Goal: Information Seeking & Learning: Learn about a topic

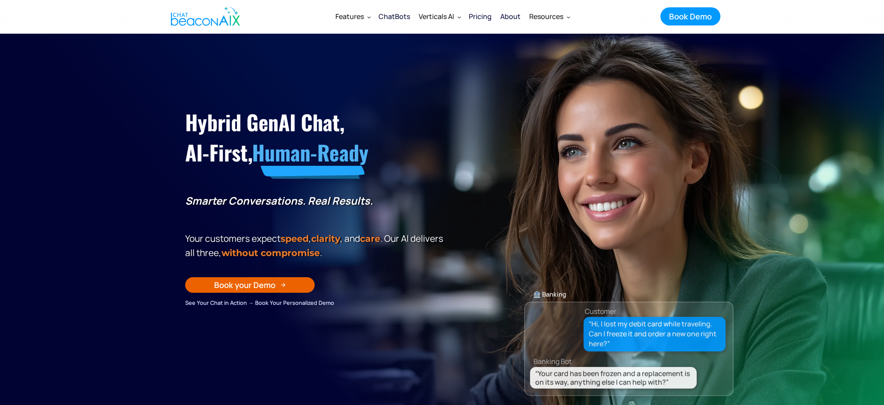
click at [480, 19] on div "Pricing" at bounding box center [480, 16] width 23 height 12
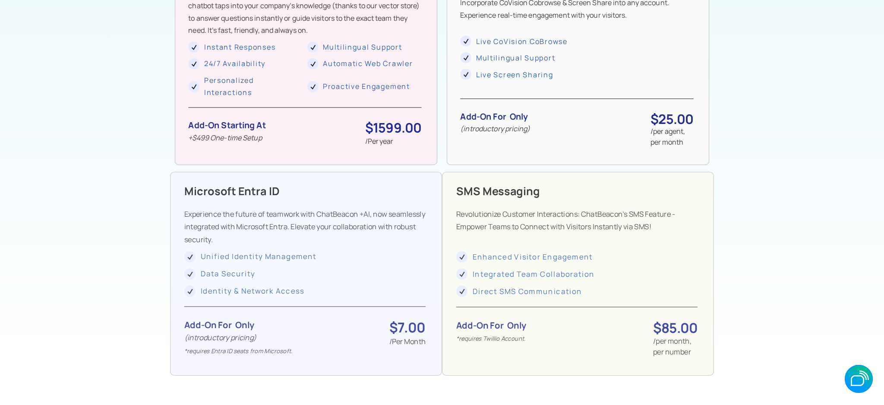
scroll to position [838, 0]
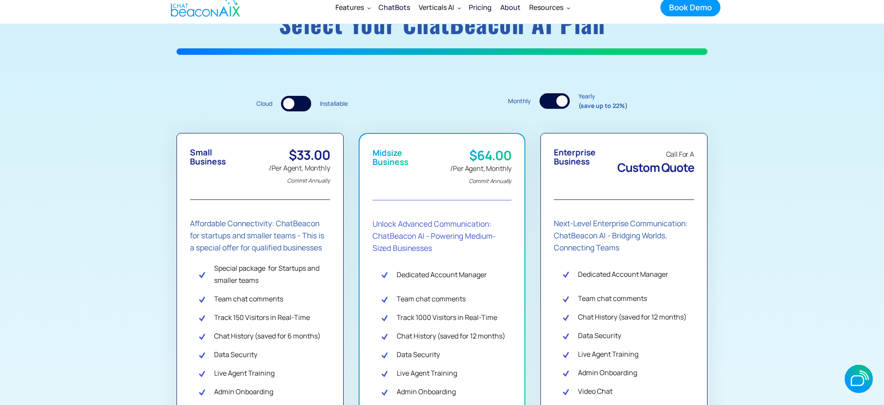
scroll to position [68, 0]
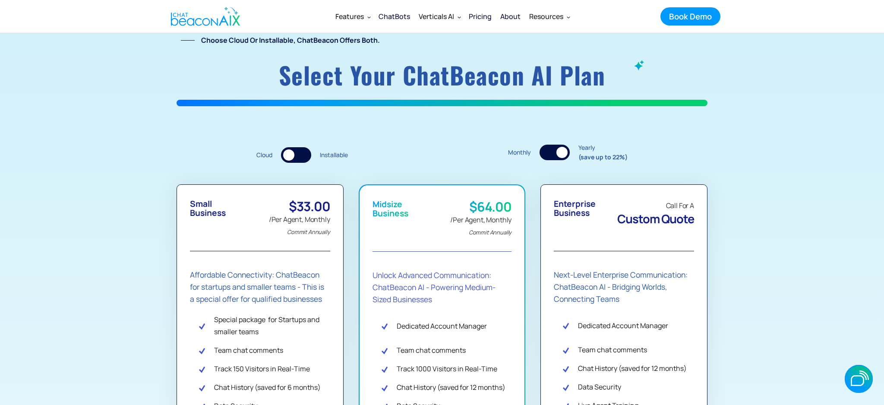
click at [293, 156] on div at bounding box center [288, 154] width 11 height 11
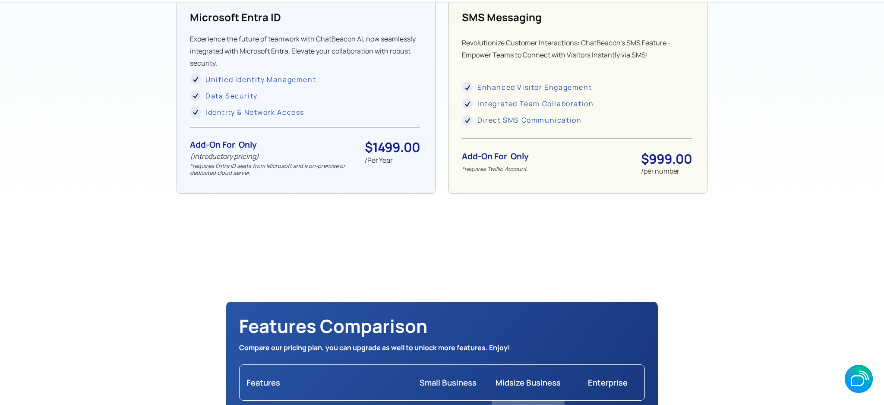
scroll to position [789, 0]
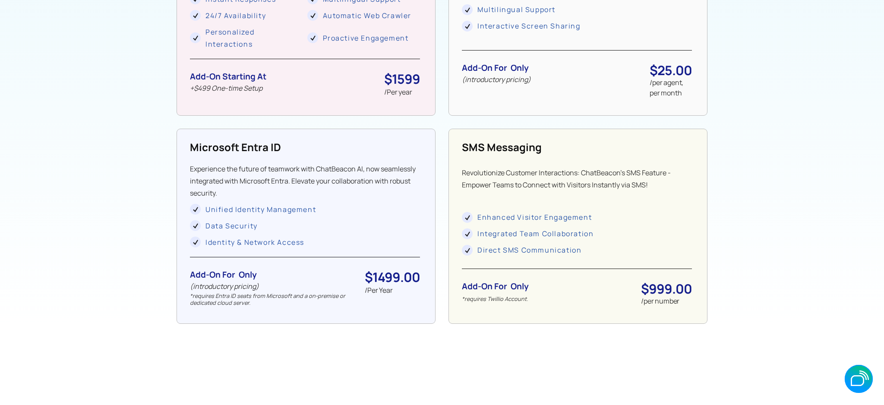
scroll to position [968, 0]
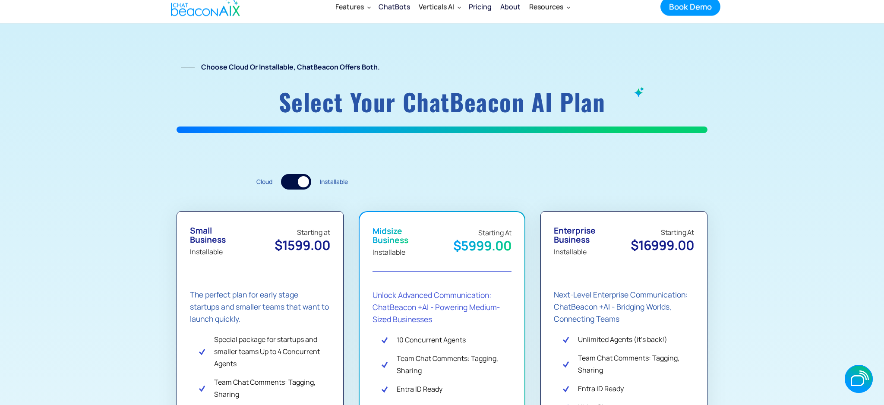
scroll to position [0, 0]
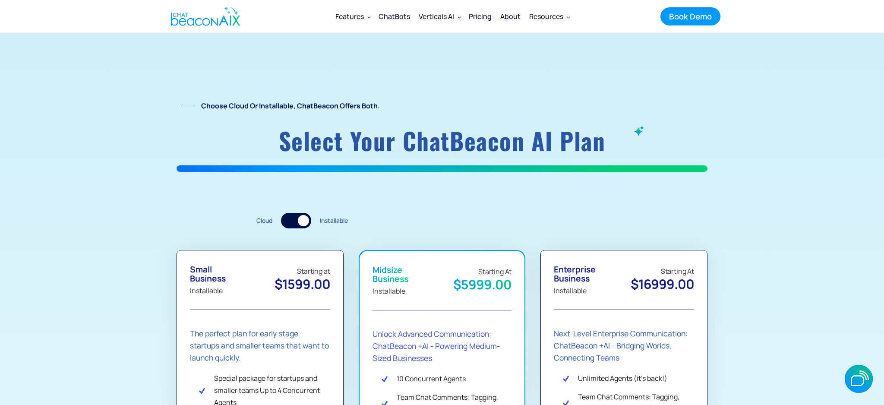
click at [303, 221] on div at bounding box center [303, 220] width 11 height 11
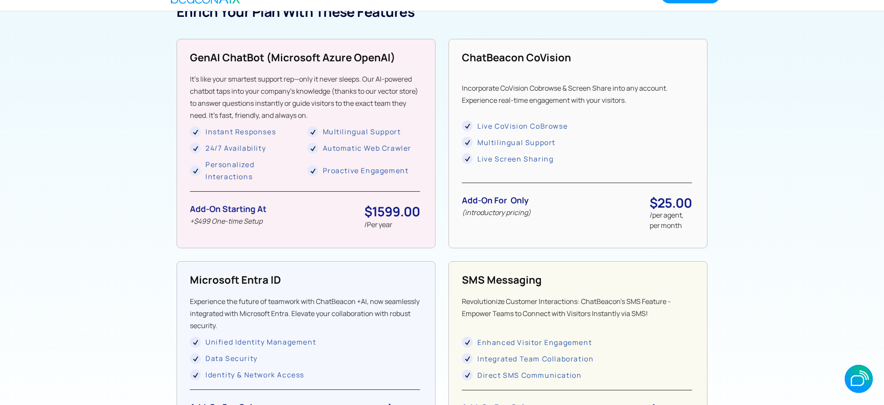
scroll to position [722, 0]
